Goal: Use online tool/utility: Utilize a website feature to perform a specific function

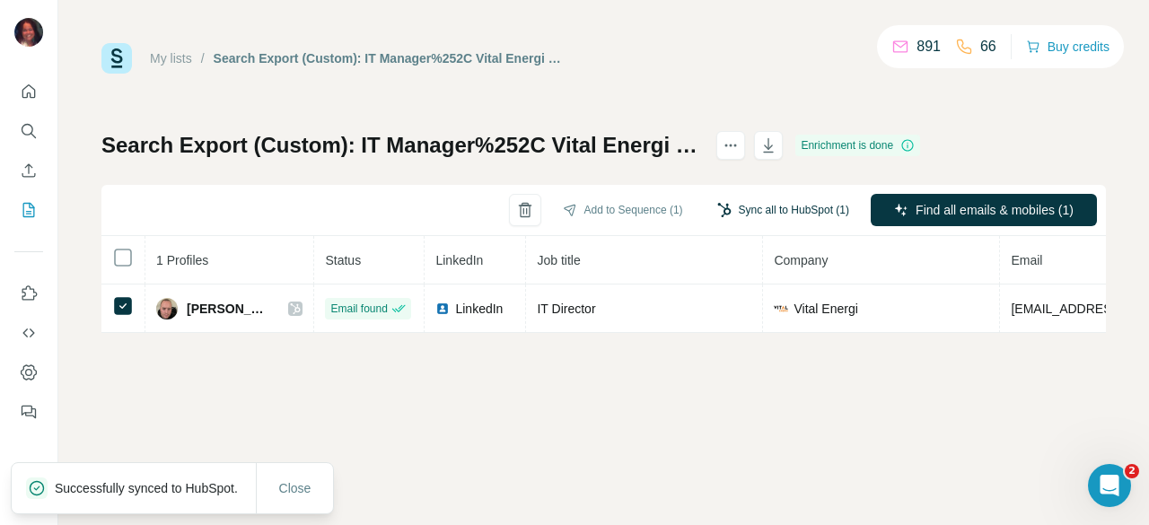
click at [791, 206] on button "Sync all to HubSpot (1)" at bounding box center [783, 210] width 157 height 27
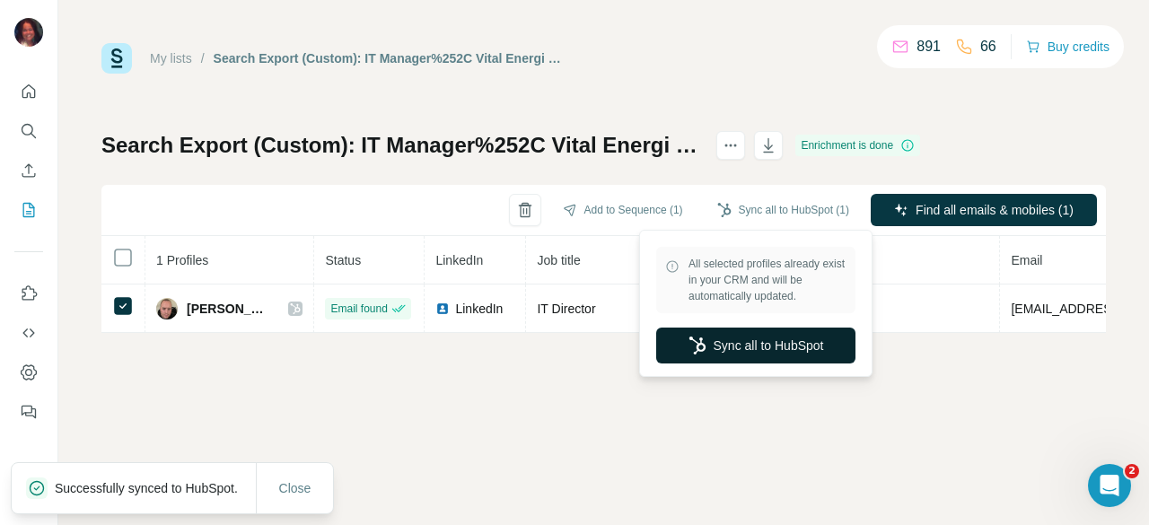
click at [720, 360] on button "Sync all to HubSpot" at bounding box center [755, 346] width 199 height 36
